Goal: Navigation & Orientation: Find specific page/section

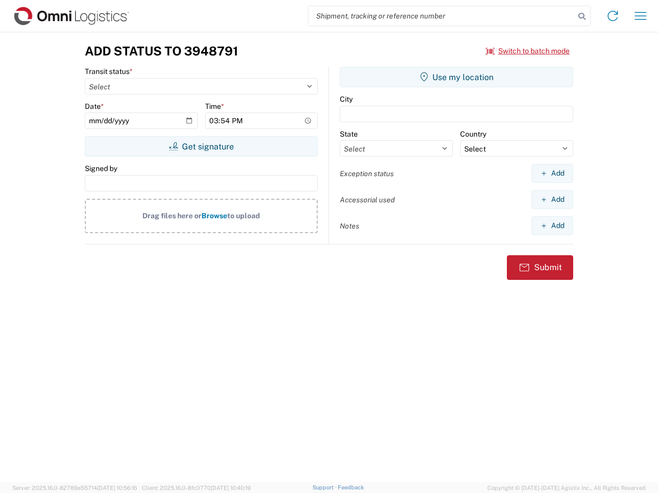
click at [441, 16] on input "search" at bounding box center [441, 16] width 266 height 20
click at [582, 16] on icon at bounding box center [581, 16] width 14 height 14
click at [612, 16] on icon at bounding box center [612, 16] width 16 height 16
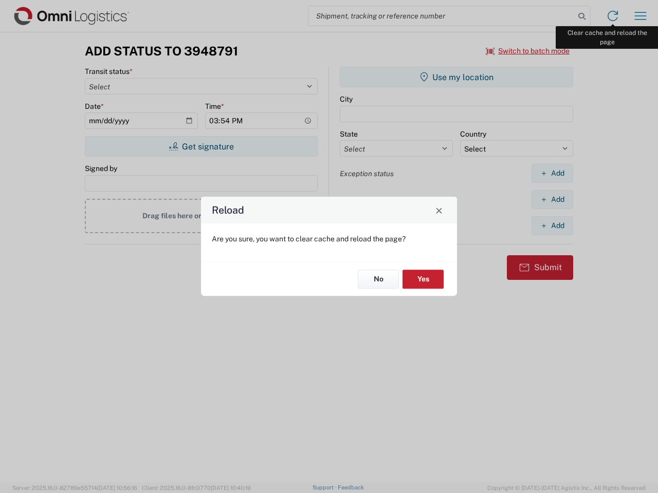
click at [640, 16] on div "Reload Are you sure, you want to clear cache and reload the page? No Yes" at bounding box center [329, 246] width 658 height 493
click at [528, 51] on div "Reload Are you sure, you want to clear cache and reload the page? No Yes" at bounding box center [329, 246] width 658 height 493
click at [201, 146] on div "Reload Are you sure, you want to clear cache and reload the page? No Yes" at bounding box center [329, 246] width 658 height 493
click at [456, 77] on div "Reload Are you sure, you want to clear cache and reload the page? No Yes" at bounding box center [329, 246] width 658 height 493
click at [552, 173] on div "Reload Are you sure, you want to clear cache and reload the page? No Yes" at bounding box center [329, 246] width 658 height 493
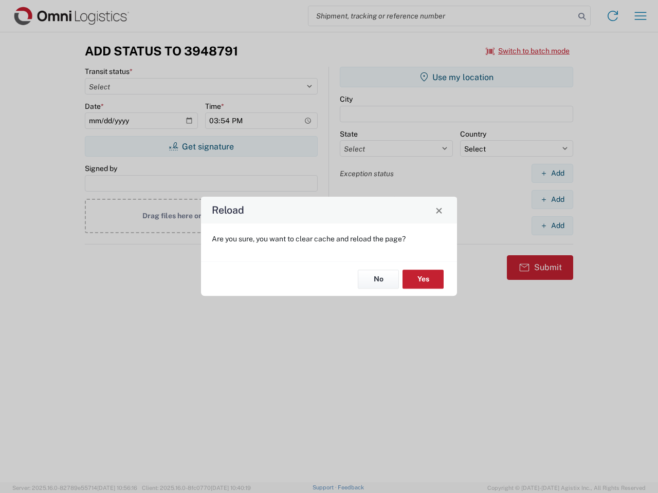
click at [552, 199] on div "Reload Are you sure, you want to clear cache and reload the page? No Yes" at bounding box center [329, 246] width 658 height 493
click at [552, 226] on div "Reload Are you sure, you want to clear cache and reload the page? No Yes" at bounding box center [329, 246] width 658 height 493
